Goal: Navigation & Orientation: Find specific page/section

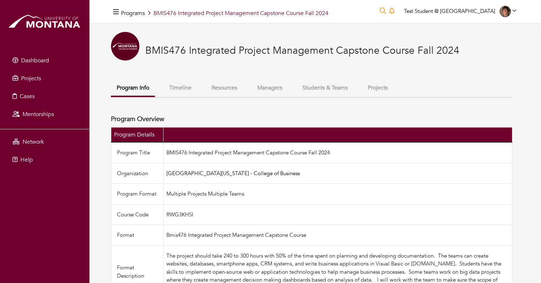
click at [186, 87] on button "Timeline" at bounding box center [180, 87] width 34 height 15
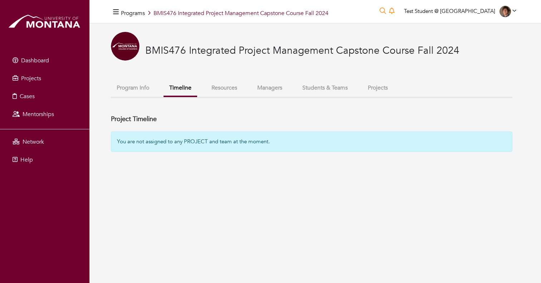
click at [229, 85] on button "Resources" at bounding box center [224, 87] width 37 height 15
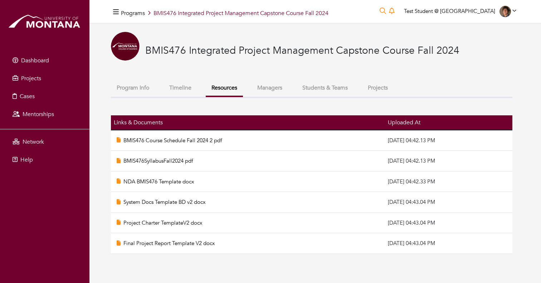
click at [178, 89] on button "Timeline" at bounding box center [180, 87] width 34 height 15
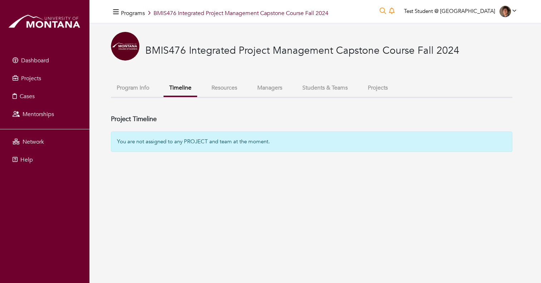
drag, startPoint x: 114, startPoint y: 143, endPoint x: 295, endPoint y: 143, distance: 180.3
click at [295, 143] on div "You are not assigned to any PROJECT and team at the moment." at bounding box center [311, 141] width 401 height 20
click at [231, 89] on button "Resources" at bounding box center [224, 87] width 37 height 15
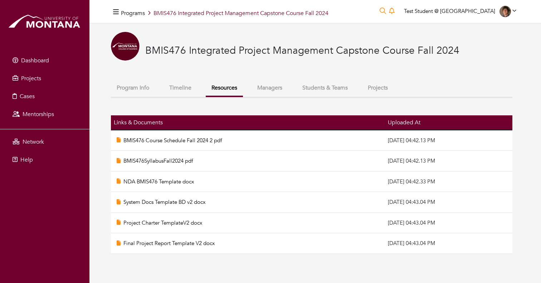
click at [270, 88] on button "Managers" at bounding box center [269, 87] width 36 height 15
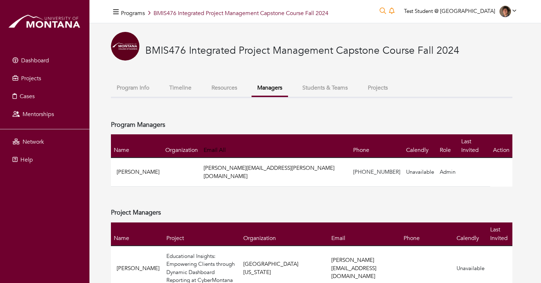
click at [333, 87] on button "Students & Teams" at bounding box center [325, 87] width 57 height 15
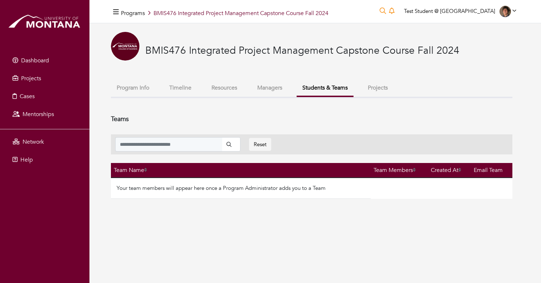
click at [378, 87] on button "Projects" at bounding box center [377, 87] width 31 height 15
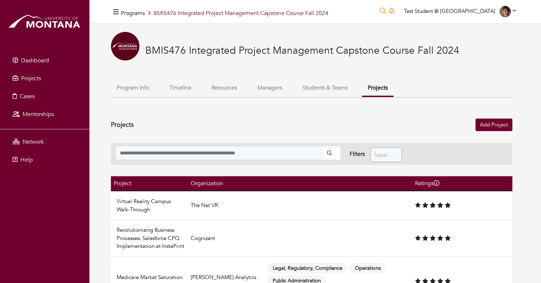
click at [397, 60] on div "BMIS476 Integrated Project Management Capstone Course Fall 2024" at bounding box center [311, 56] width 401 height 48
